Goal: Task Accomplishment & Management: Complete application form

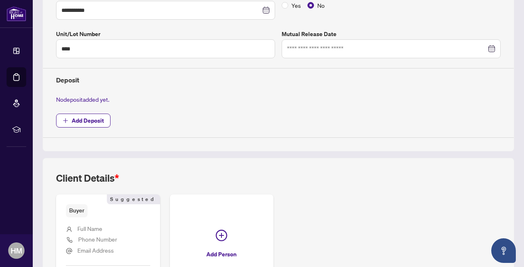
scroll to position [307, 0]
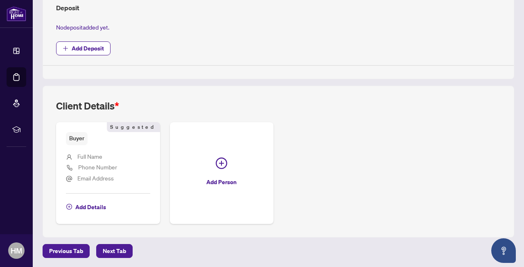
click at [82, 143] on span "Buyer" at bounding box center [77, 138] width 22 height 13
click at [84, 207] on span "Add Details" at bounding box center [90, 206] width 31 height 13
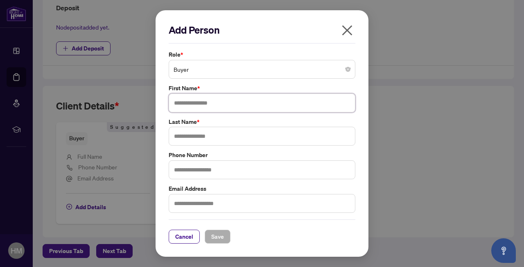
click at [210, 94] on input "text" at bounding box center [262, 102] width 187 height 19
type input "********"
click at [231, 138] on input "text" at bounding box center [262, 136] width 187 height 19
type input "*******"
click at [224, 236] on button "Save" at bounding box center [218, 236] width 26 height 14
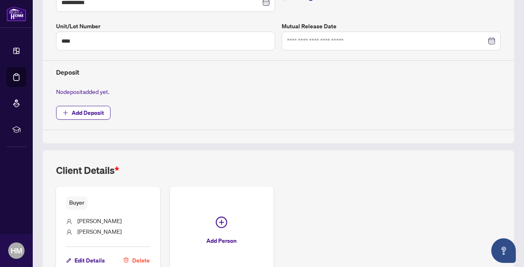
scroll to position [295, 0]
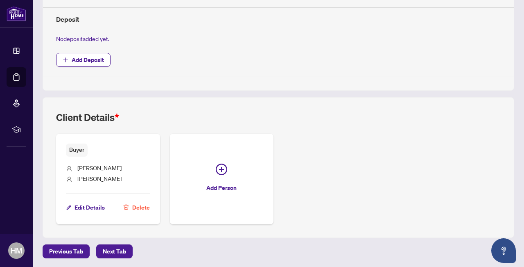
click at [134, 244] on div "Previous Tab Next Tab" at bounding box center [279, 251] width 472 height 14
click at [119, 249] on span "Next Tab" at bounding box center [114, 251] width 23 height 13
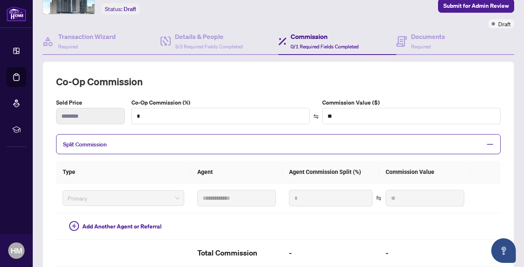
scroll to position [53, 0]
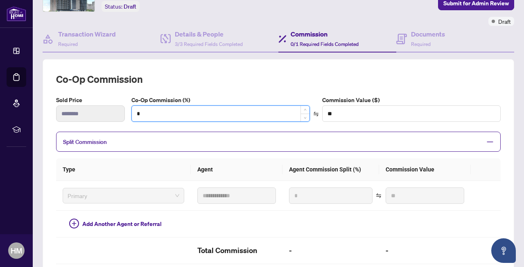
click at [157, 110] on input "*" at bounding box center [221, 114] width 178 height 16
type input "*"
type input "*******"
type input "***"
type input "*******"
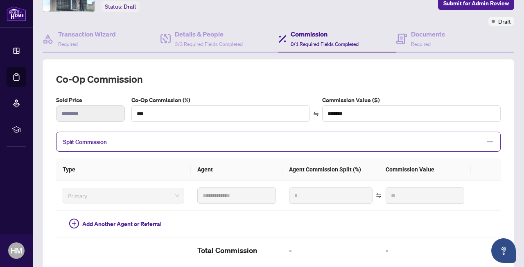
click at [148, 139] on span "Split Commission" at bounding box center [272, 141] width 419 height 9
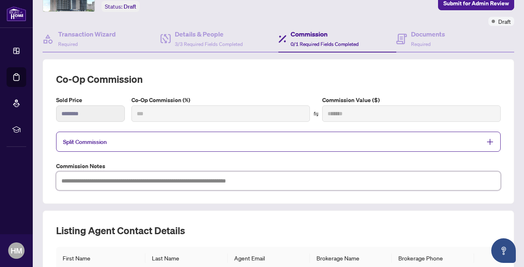
click at [145, 184] on textarea at bounding box center [278, 180] width 445 height 19
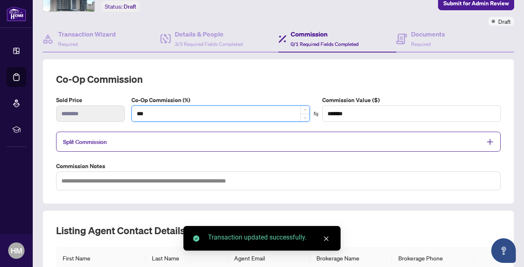
click at [177, 115] on input "***" at bounding box center [221, 114] width 178 height 16
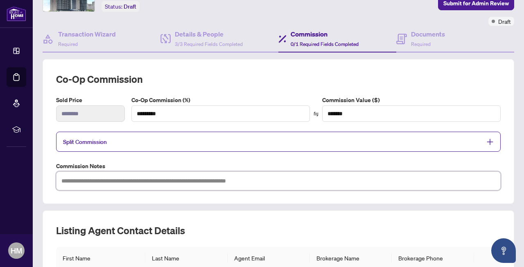
type input "***"
click at [168, 184] on textarea at bounding box center [278, 180] width 445 height 19
type textarea "*"
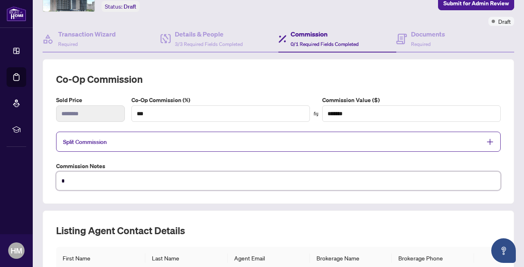
type textarea "*"
type textarea "***"
type textarea "****"
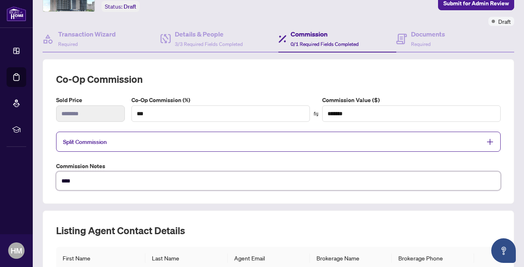
type textarea "*****"
click at [209, 154] on div "**********" at bounding box center [278, 132] width 445 height 118
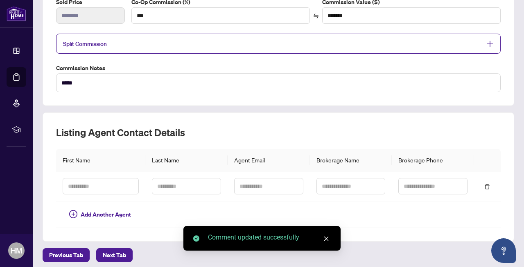
scroll to position [155, 0]
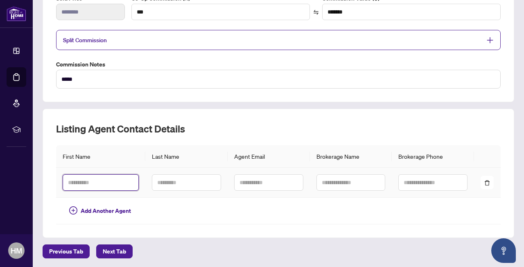
click at [108, 180] on input "text" at bounding box center [101, 182] width 76 height 16
type input "*"
type input "****"
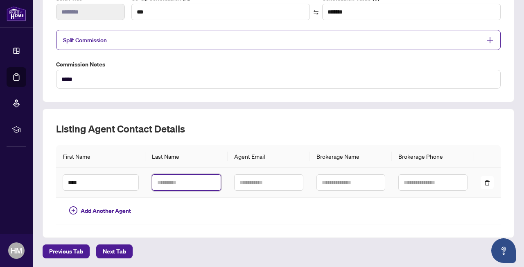
click at [153, 183] on input "text" at bounding box center [186, 182] width 69 height 16
type input "******"
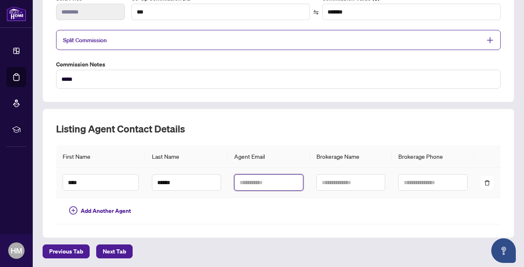
click at [266, 185] on input "text" at bounding box center [268, 182] width 69 height 16
click at [277, 191] on td at bounding box center [269, 183] width 82 height 30
click at [277, 180] on input "text" at bounding box center [268, 182] width 69 height 16
paste input "**********"
type input "**********"
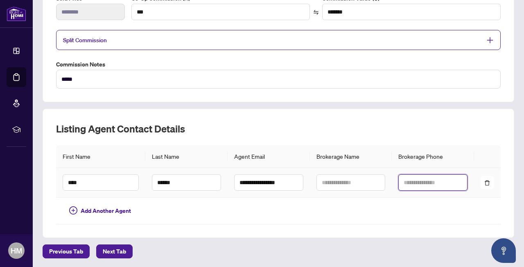
click at [411, 175] on input "text" at bounding box center [433, 182] width 69 height 16
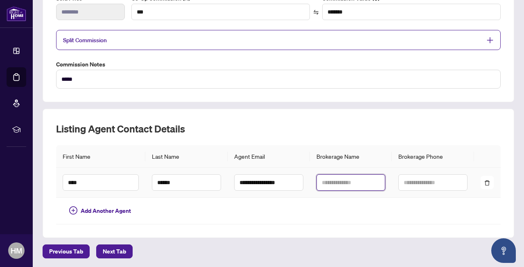
click at [372, 176] on input "text" at bounding box center [351, 182] width 69 height 16
paste input "**********"
type input "**********"
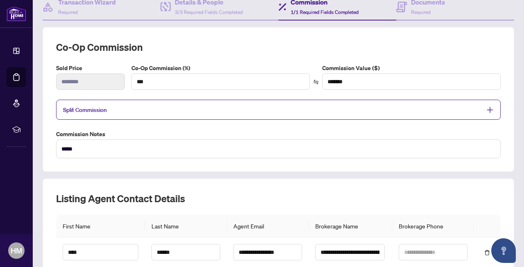
scroll to position [155, 0]
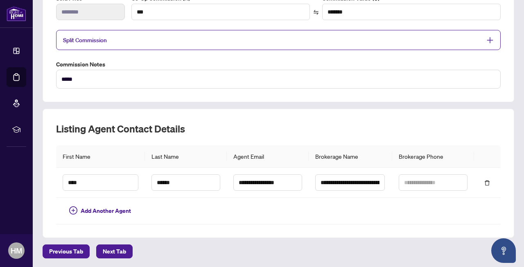
click at [113, 263] on main "**********" at bounding box center [279, 133] width 492 height 267
click at [113, 261] on main "**********" at bounding box center [279, 133] width 492 height 267
click at [114, 250] on span "Next Tab" at bounding box center [114, 251] width 23 height 13
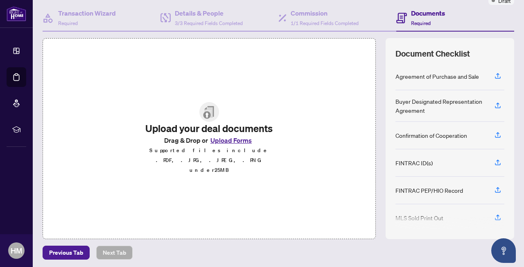
scroll to position [76, 0]
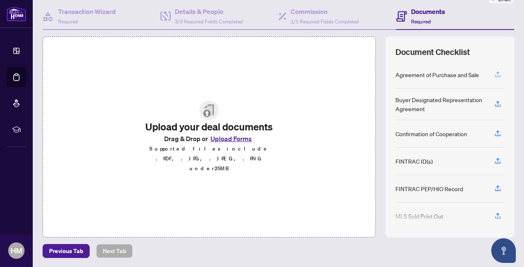
click at [498, 72] on icon "button" at bounding box center [498, 73] width 3 height 4
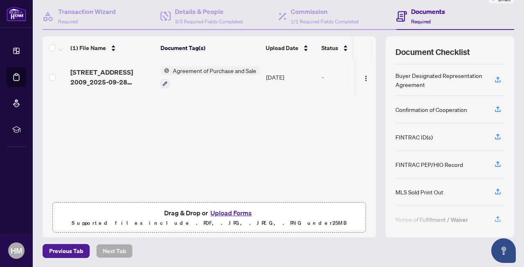
scroll to position [0, 0]
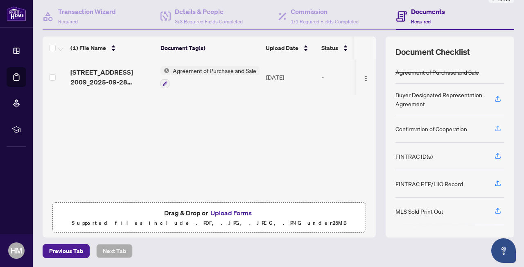
click at [497, 128] on icon "button" at bounding box center [498, 128] width 7 height 7
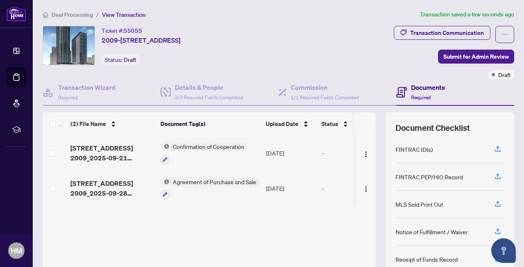
click at [507, 74] on span "Draft" at bounding box center [505, 74] width 13 height 9
click at [68, 16] on span "Deal Processing" at bounding box center [72, 14] width 41 height 7
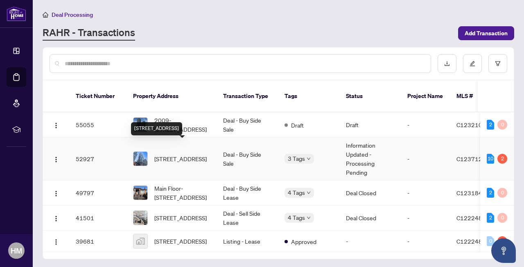
click at [180, 154] on span "[STREET_ADDRESS]" at bounding box center [180, 158] width 52 height 9
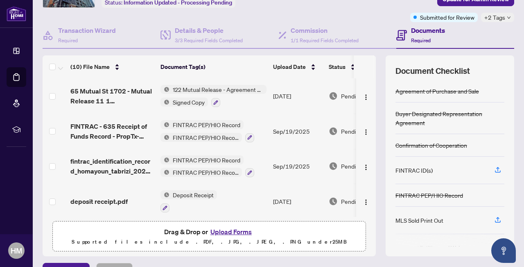
scroll to position [211, 0]
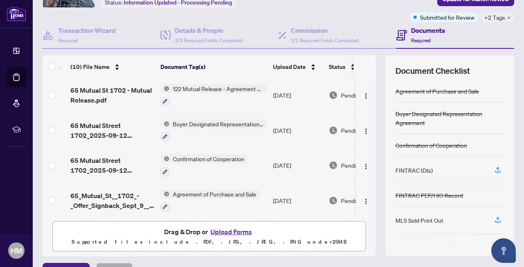
drag, startPoint x: 205, startPoint y: 120, endPoint x: 218, endPoint y: 120, distance: 12.7
click at [218, 120] on span "Buyer Designated Representation Agreement" at bounding box center [218, 123] width 97 height 9
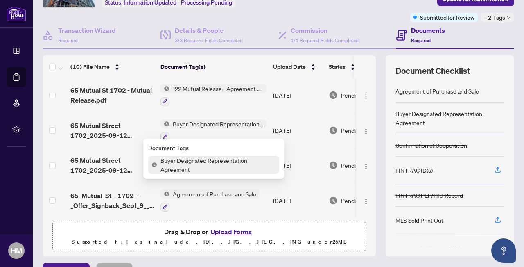
click at [218, 120] on span "Buyer Designated Representation Agreement" at bounding box center [218, 123] width 97 height 9
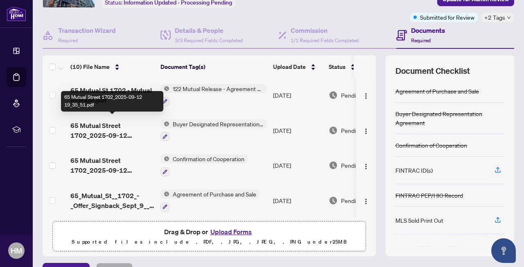
click at [103, 126] on span "65 Mutual Street 1702_2025-09-12 19_35_51.pdf" at bounding box center [112, 130] width 84 height 20
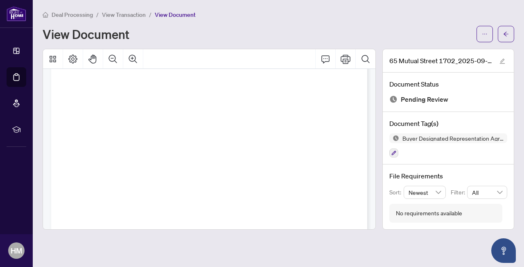
scroll to position [4427, 0]
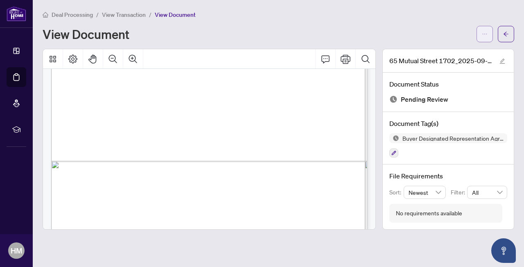
click at [481, 32] on button "button" at bounding box center [485, 34] width 16 height 16
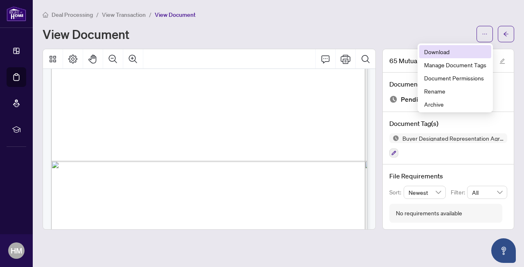
click at [456, 51] on span "Download" at bounding box center [455, 51] width 62 height 9
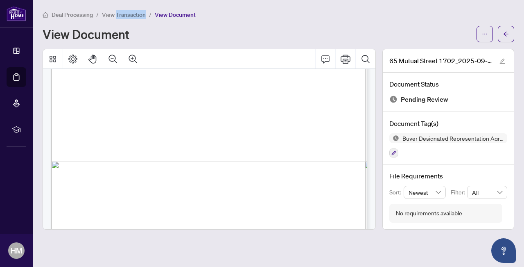
click at [120, 11] on span "View Transaction" at bounding box center [124, 14] width 44 height 7
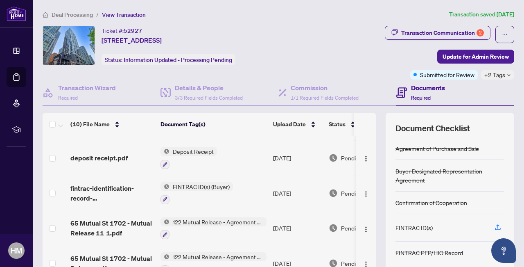
scroll to position [112, 0]
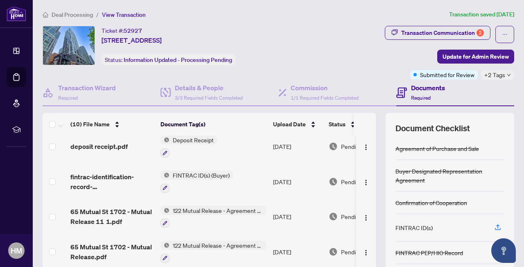
click at [211, 178] on div "FINTRAC ID(s) (Buyer)" at bounding box center [197, 181] width 73 height 22
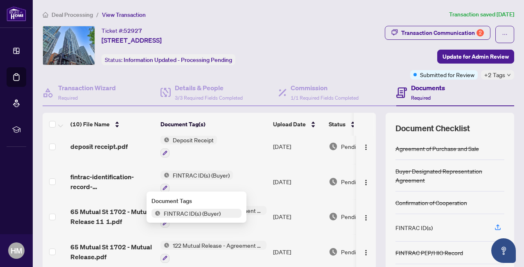
click at [209, 172] on span "FINTRAC ID(s) (Buyer)" at bounding box center [202, 174] width 64 height 9
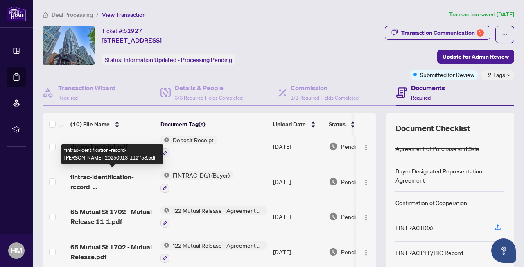
click at [125, 177] on span "fintrac-identification-record-[PERSON_NAME]-20250913-112758.pdf" at bounding box center [112, 182] width 84 height 20
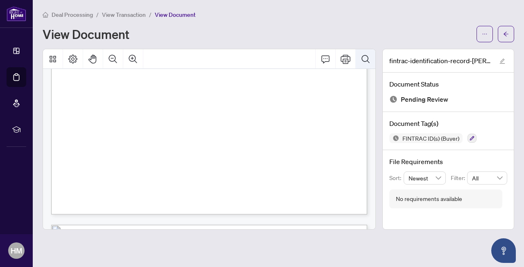
scroll to position [1566, 0]
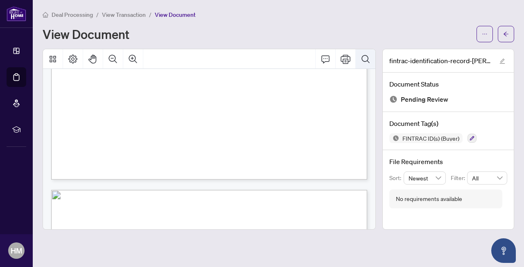
click at [351, 59] on button "Print" at bounding box center [346, 59] width 20 height 20
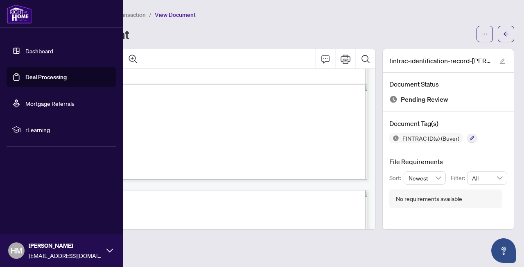
click at [53, 54] on link "Dashboard" at bounding box center [39, 50] width 28 height 7
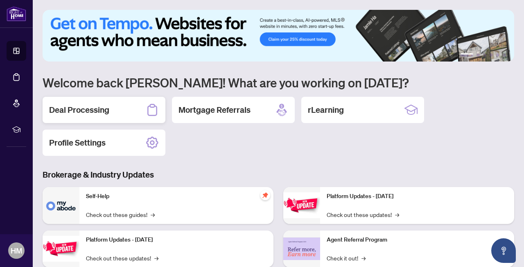
click at [106, 105] on h2 "Deal Processing" at bounding box center [79, 109] width 60 height 11
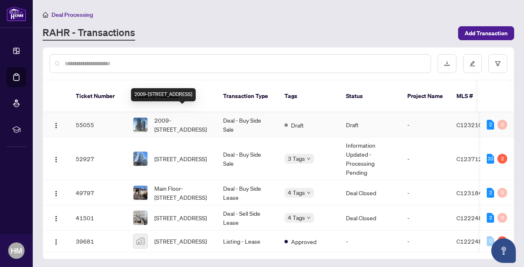
click at [201, 116] on span "2009-[STREET_ADDRESS]" at bounding box center [182, 125] width 56 height 18
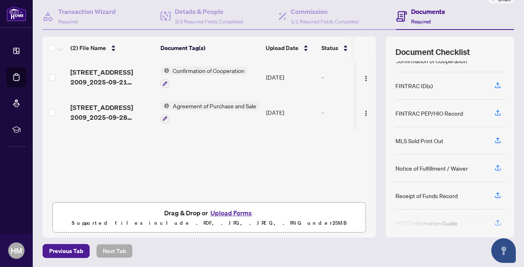
scroll to position [78, 0]
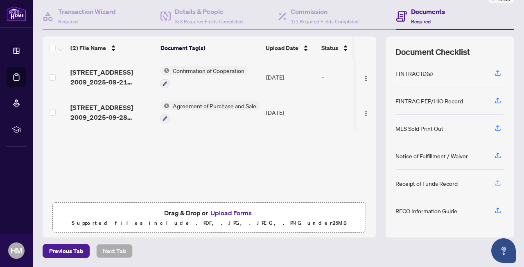
click at [495, 182] on icon "button" at bounding box center [498, 182] width 7 height 7
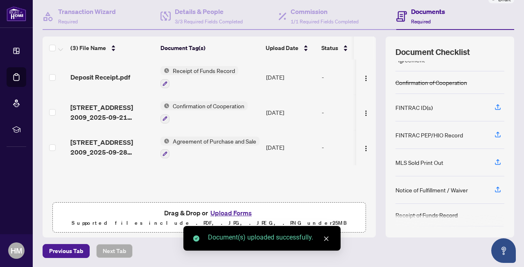
scroll to position [73, 0]
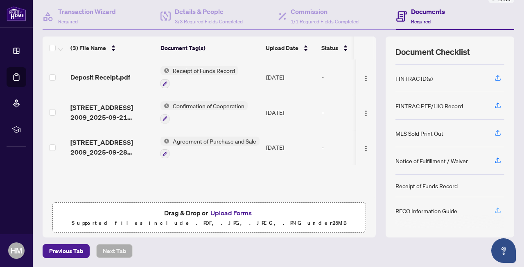
click at [502, 211] on icon "button" at bounding box center [498, 210] width 7 height 7
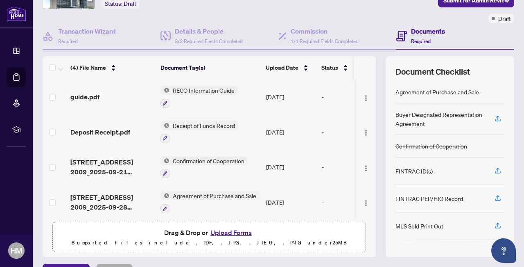
scroll to position [0, 0]
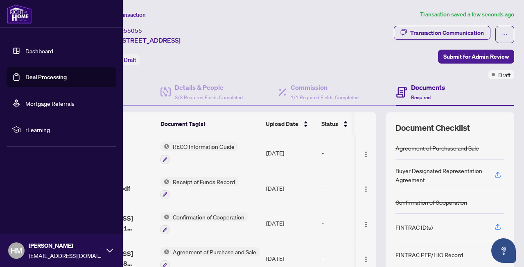
click at [25, 54] on link "Dashboard" at bounding box center [39, 50] width 28 height 7
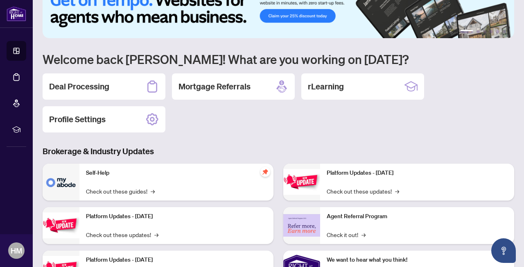
scroll to position [27, 0]
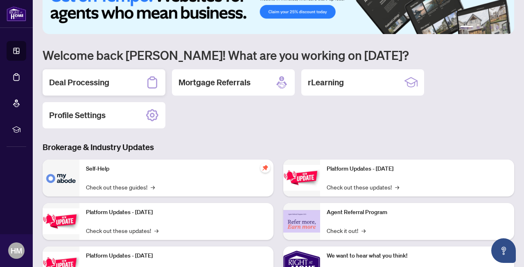
click at [107, 73] on div "Deal Processing" at bounding box center [104, 82] width 123 height 26
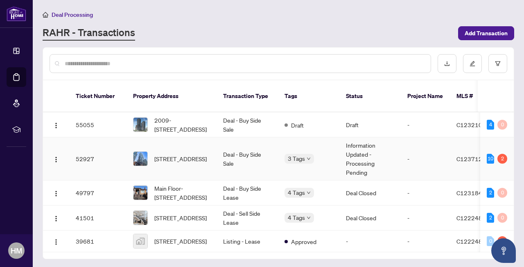
click at [199, 157] on span "[STREET_ADDRESS]" at bounding box center [180, 158] width 52 height 9
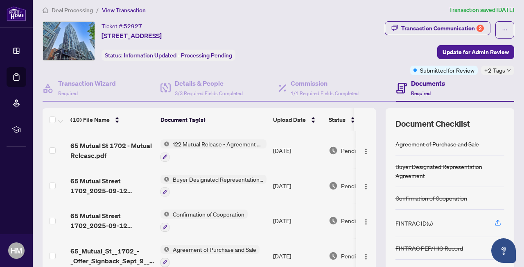
scroll to position [211, 0]
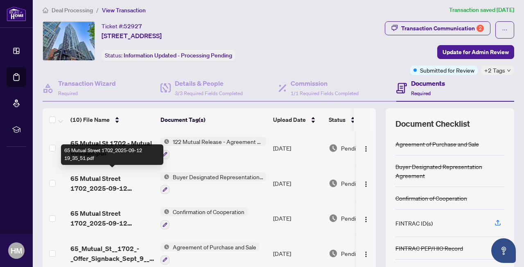
click at [113, 183] on span "65 Mutual Street 1702_2025-09-12 19_35_51.pdf" at bounding box center [112, 183] width 84 height 20
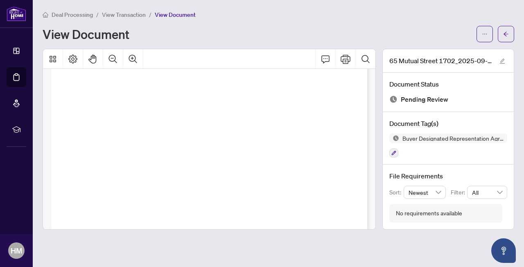
scroll to position [4468, 0]
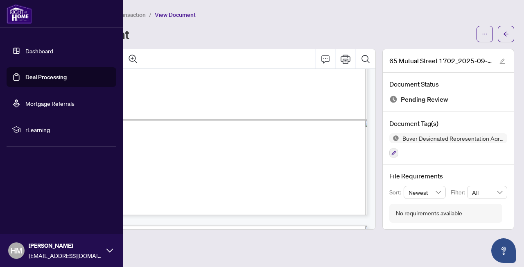
click at [38, 54] on link "Dashboard" at bounding box center [39, 50] width 28 height 7
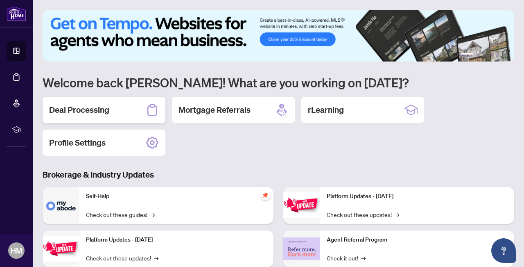
click at [105, 111] on h2 "Deal Processing" at bounding box center [79, 109] width 60 height 11
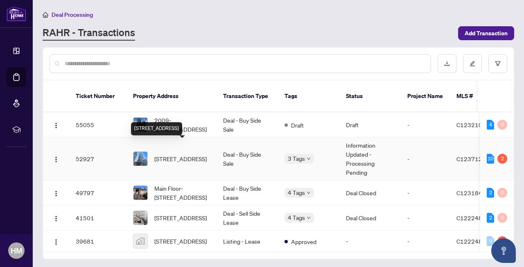
click at [179, 154] on span "[STREET_ADDRESS]" at bounding box center [180, 158] width 52 height 9
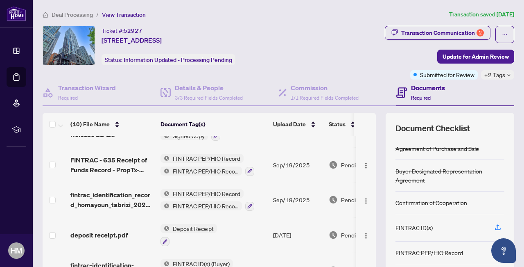
click at [81, 18] on span "Deal Processing" at bounding box center [72, 14] width 41 height 7
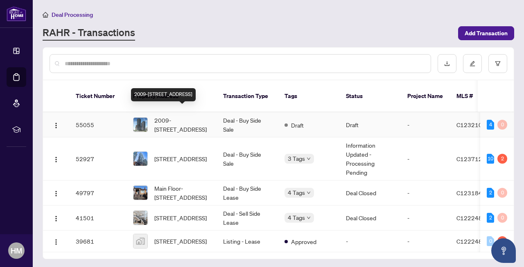
click at [178, 116] on span "2009-[STREET_ADDRESS]" at bounding box center [182, 125] width 56 height 18
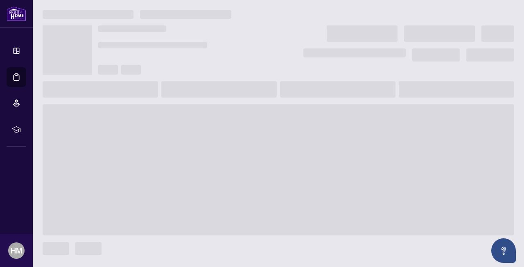
click at [178, 116] on span at bounding box center [279, 169] width 472 height 131
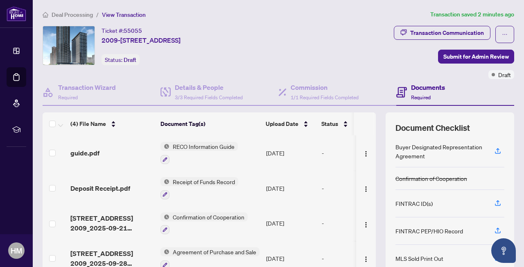
scroll to position [25, 0]
click at [495, 149] on icon "button" at bounding box center [498, 149] width 7 height 7
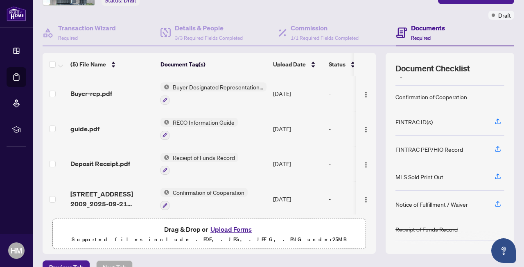
scroll to position [45, 0]
click at [496, 150] on icon "button" at bounding box center [498, 149] width 7 height 7
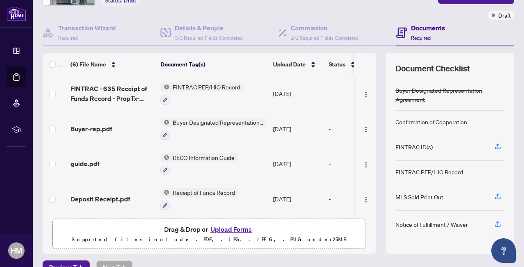
scroll to position [18, 0]
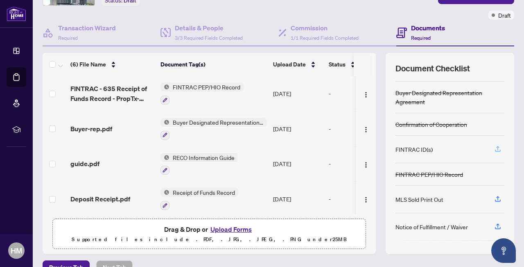
click at [495, 149] on icon "button" at bounding box center [498, 150] width 6 height 2
click at [510, 149] on div "Document Checklist Agreement of Purchase and Sale Buyer Designated Representati…" at bounding box center [450, 153] width 129 height 201
click at [501, 149] on icon "button" at bounding box center [498, 150] width 6 height 2
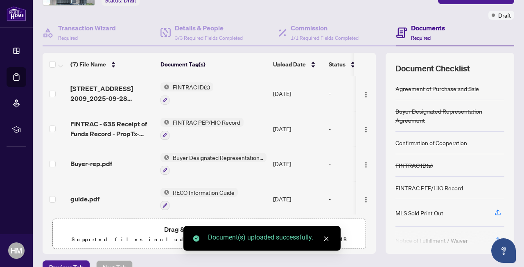
scroll to position [45, 0]
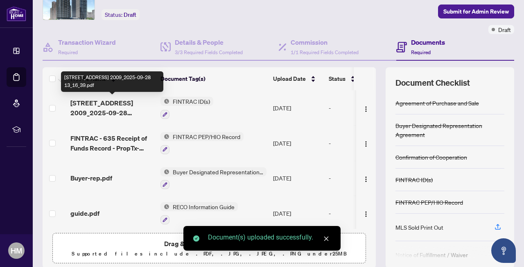
click at [108, 104] on span "[STREET_ADDRESS] 2009_2025-09-28 13_16_39.pdf" at bounding box center [112, 108] width 84 height 20
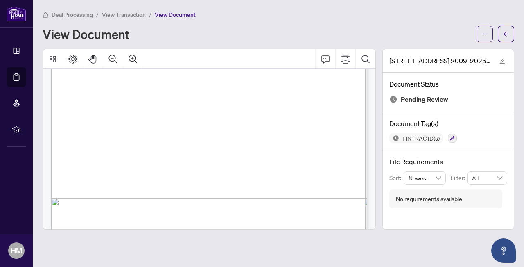
scroll to position [195, 0]
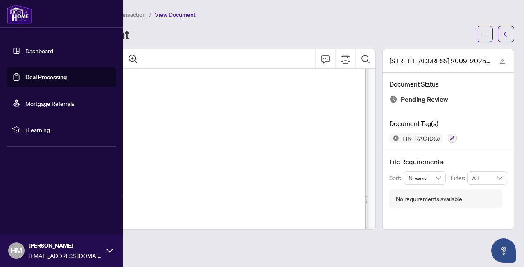
click at [25, 54] on link "Dashboard" at bounding box center [39, 50] width 28 height 7
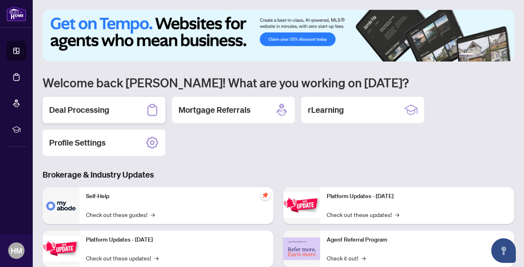
click at [108, 109] on h2 "Deal Processing" at bounding box center [79, 109] width 60 height 11
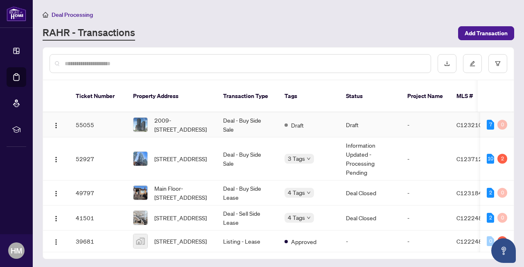
click at [270, 123] on td "Deal - Buy Side Sale" at bounding box center [247, 124] width 61 height 25
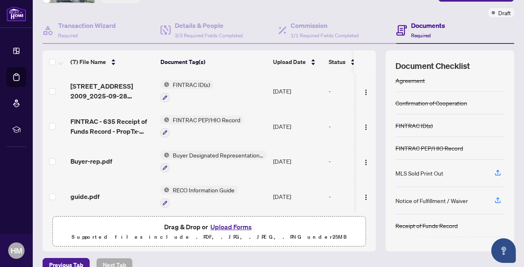
scroll to position [45, 0]
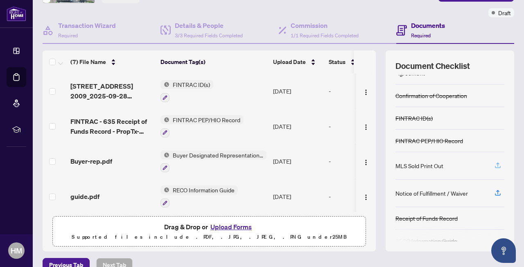
click at [497, 161] on icon "button" at bounding box center [498, 164] width 7 height 7
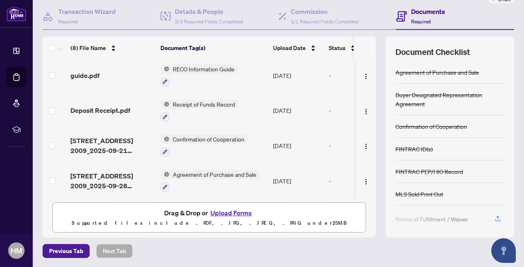
scroll to position [0, 0]
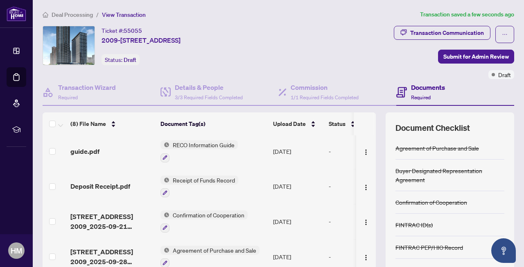
click at [483, 63] on div "Transaction Communication Submit for Admin Review Draft" at bounding box center [402, 52] width 226 height 53
click at [468, 52] on span "Submit for Admin Review" at bounding box center [477, 56] width 66 height 13
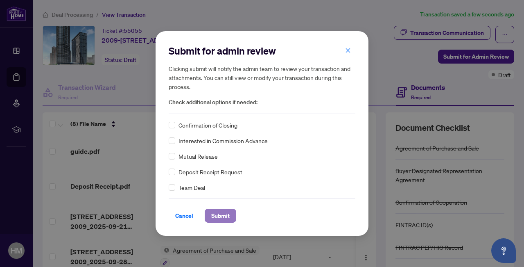
click at [221, 215] on span "Submit" at bounding box center [220, 215] width 18 height 13
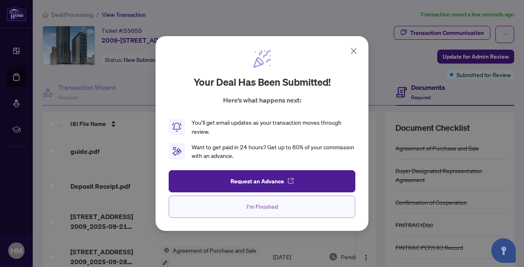
click at [255, 204] on span "I'm Finished" at bounding box center [263, 206] width 32 height 13
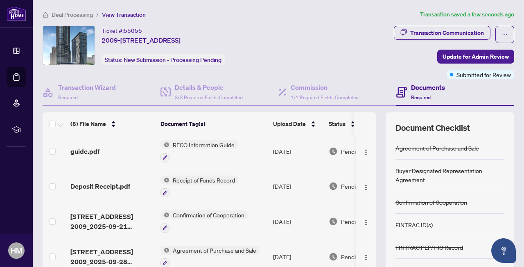
click at [74, 16] on span "Deal Processing" at bounding box center [72, 14] width 41 height 7
